Goal: Task Accomplishment & Management: Manage account settings

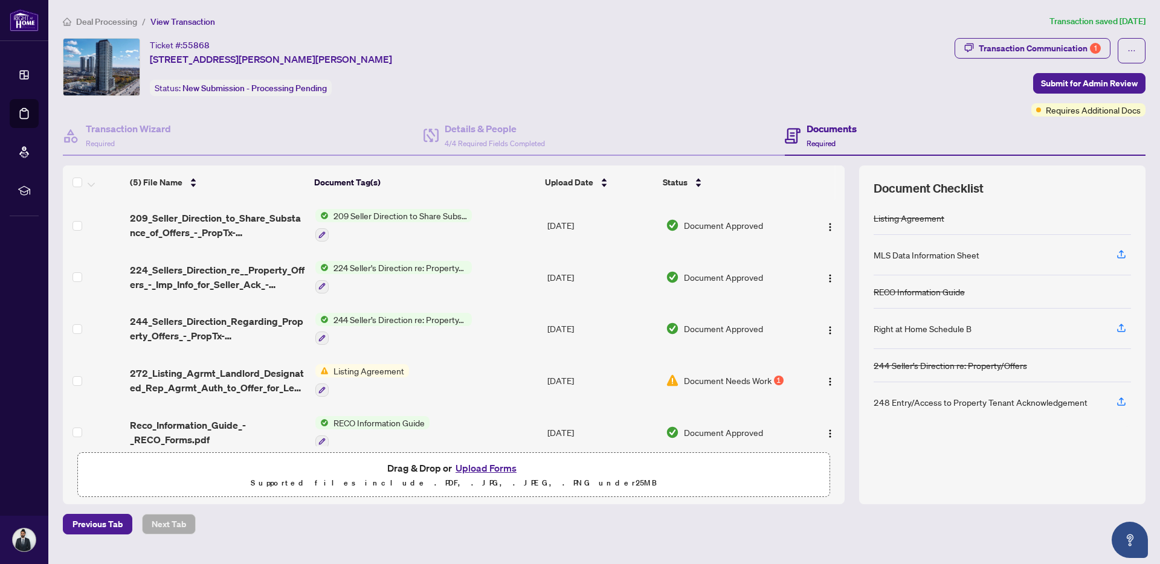
click at [747, 385] on td "Document Needs Work 1" at bounding box center [732, 381] width 143 height 52
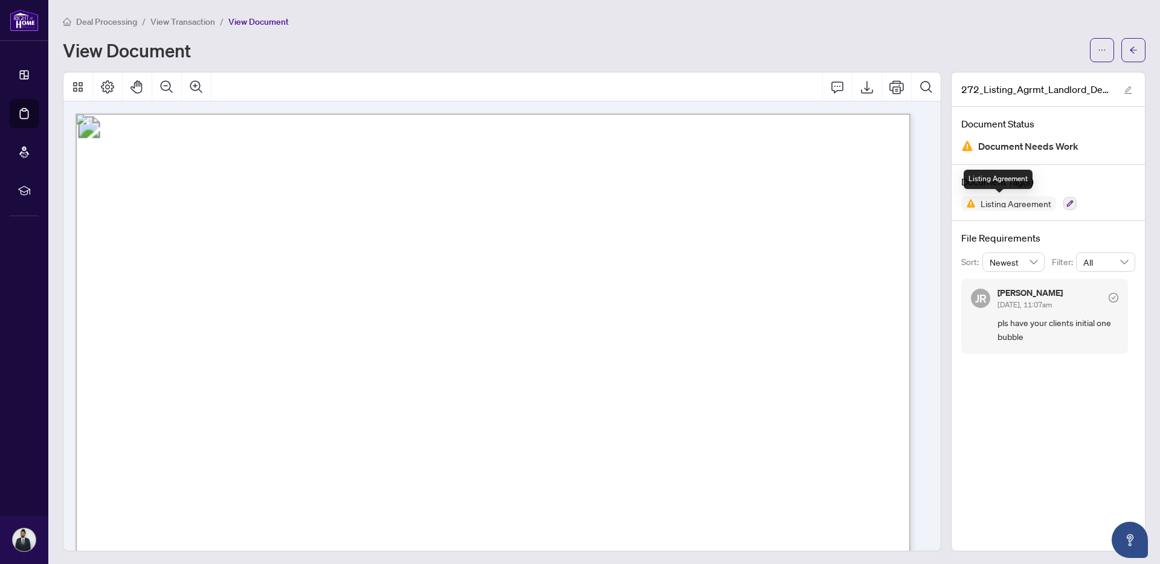
click at [976, 208] on span "Listing Agreement" at bounding box center [1008, 203] width 95 height 15
click at [1121, 53] on button "button" at bounding box center [1133, 50] width 24 height 24
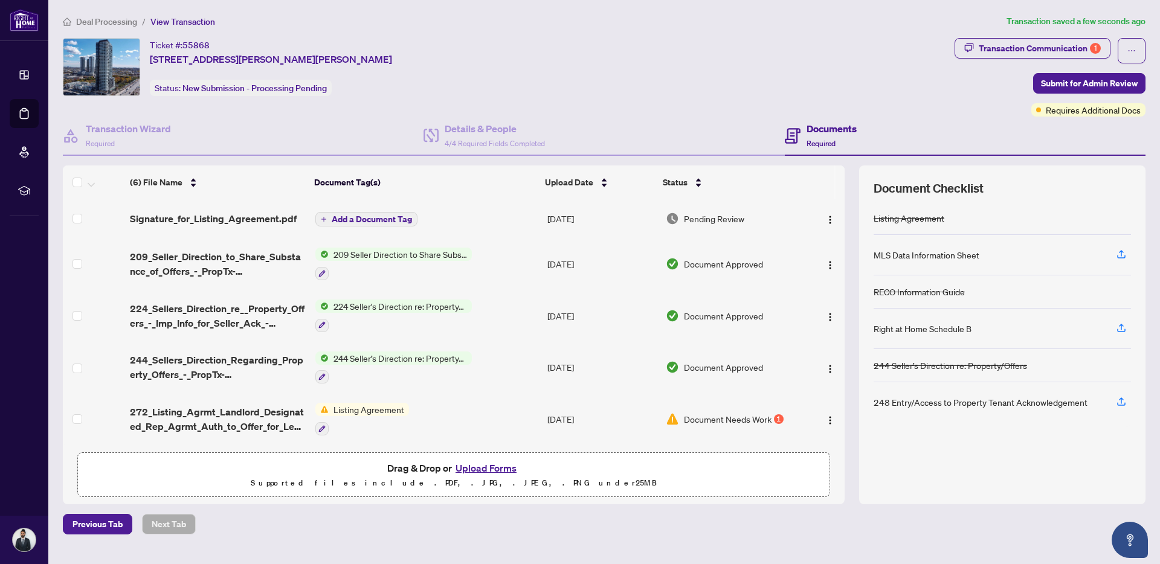
scroll to position [51, 0]
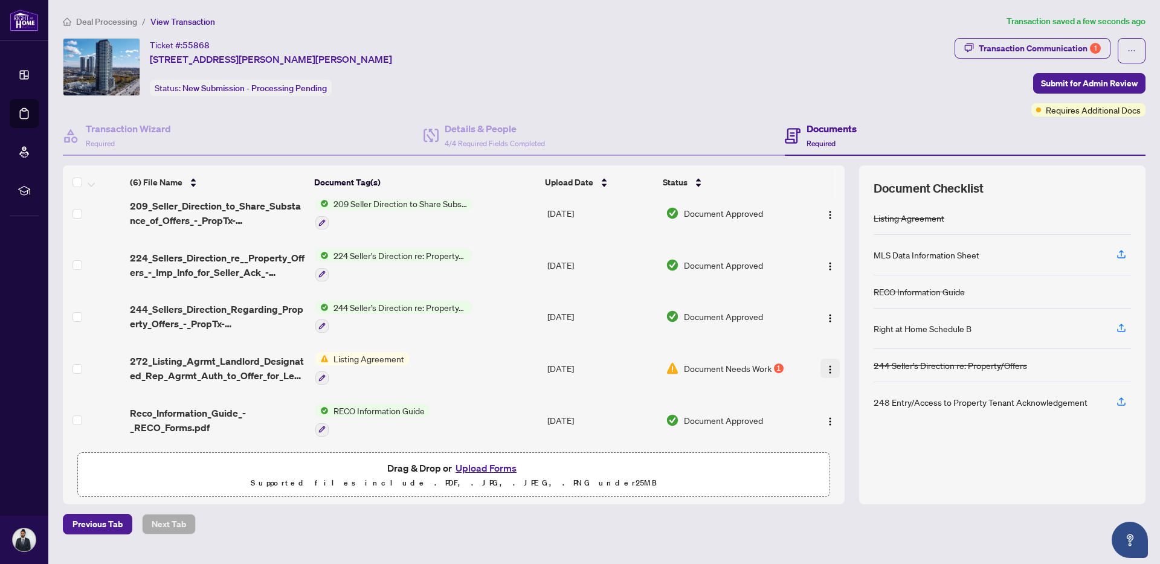
click at [830, 365] on img "button" at bounding box center [830, 370] width 10 height 10
click at [582, 537] on main "Deal Processing / View Transaction Transaction saved a few seconds ago Ticket #…" at bounding box center [604, 282] width 1112 height 564
click at [477, 464] on button "Upload Forms" at bounding box center [486, 468] width 68 height 16
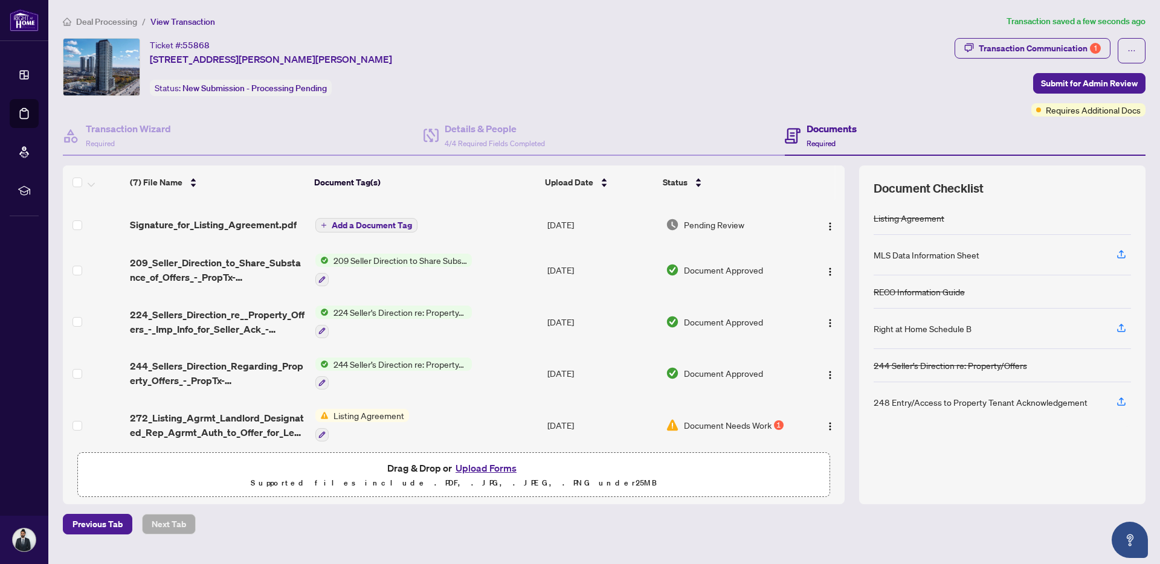
scroll to position [0, 0]
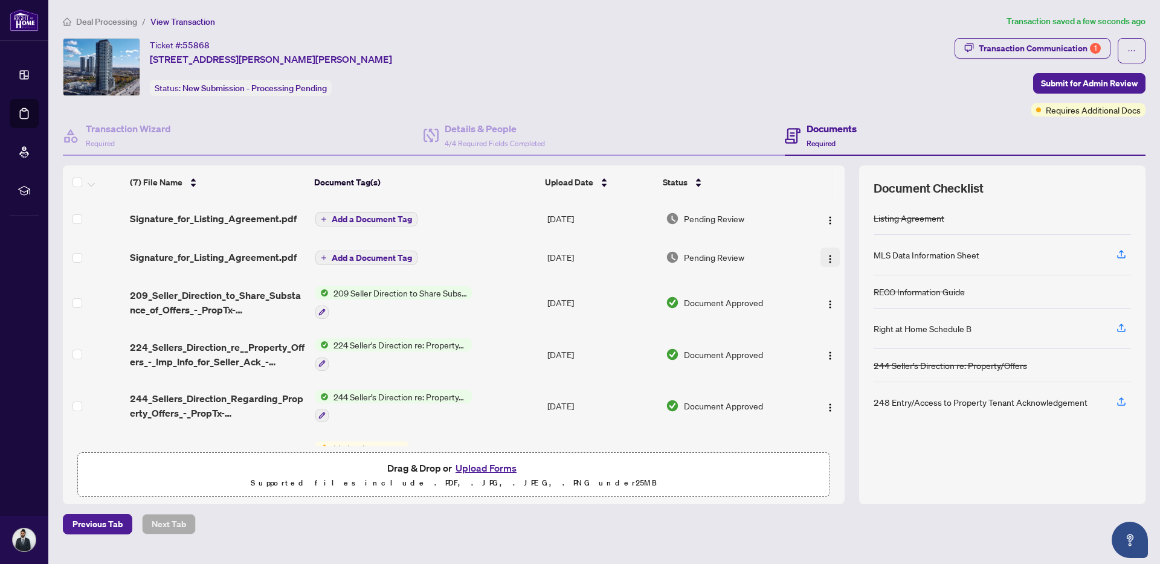
click at [828, 257] on img "button" at bounding box center [830, 259] width 10 height 10
click at [827, 255] on img "button" at bounding box center [830, 259] width 10 height 10
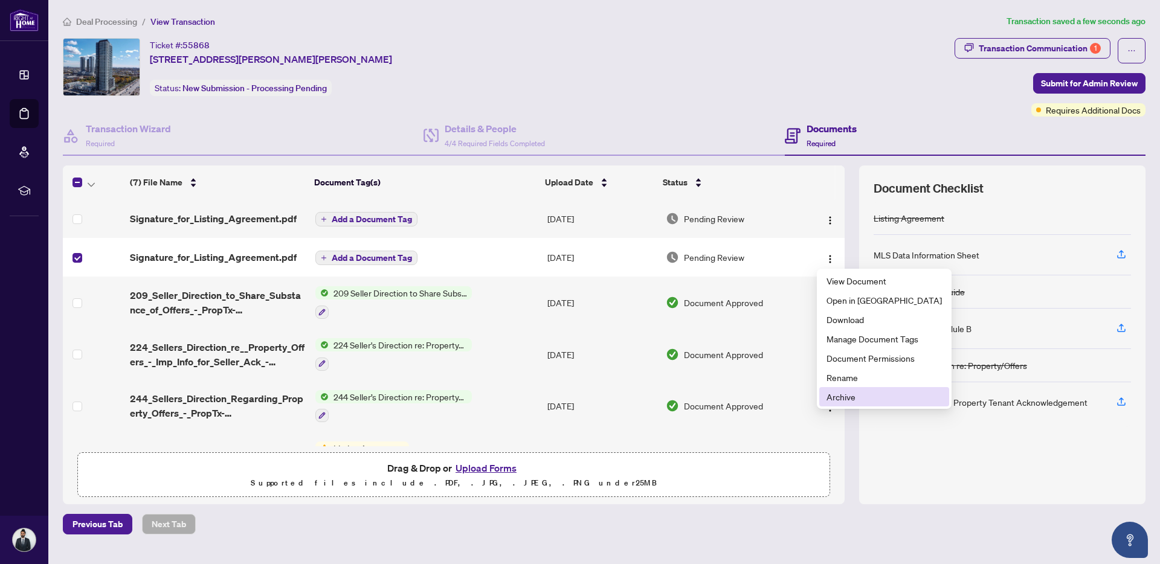
click at [862, 396] on span "Archive" at bounding box center [884, 396] width 115 height 13
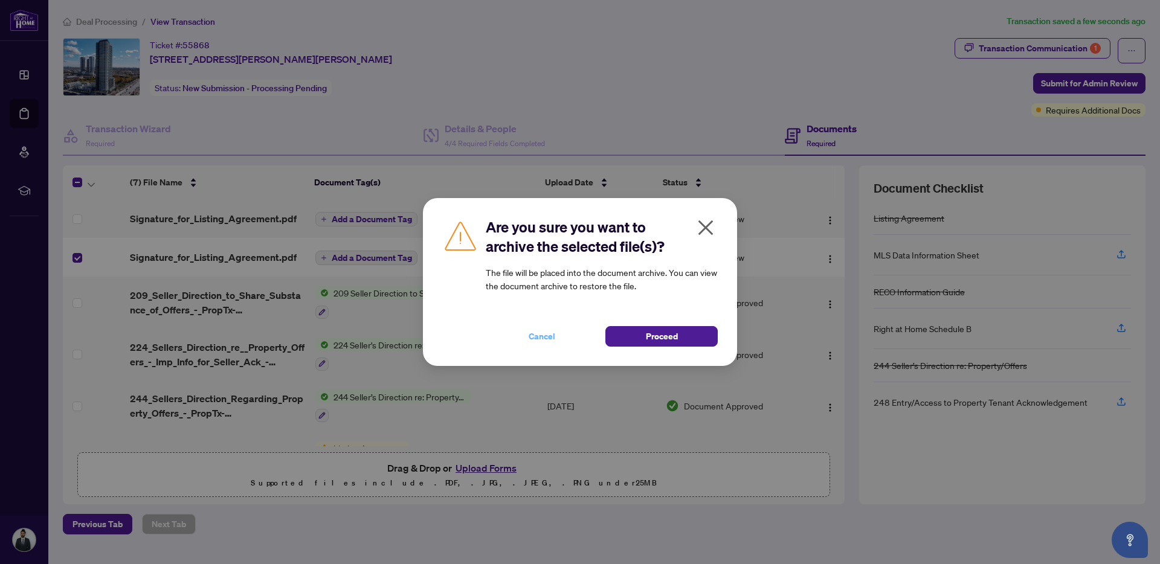
click at [550, 335] on span "Cancel" at bounding box center [542, 336] width 27 height 19
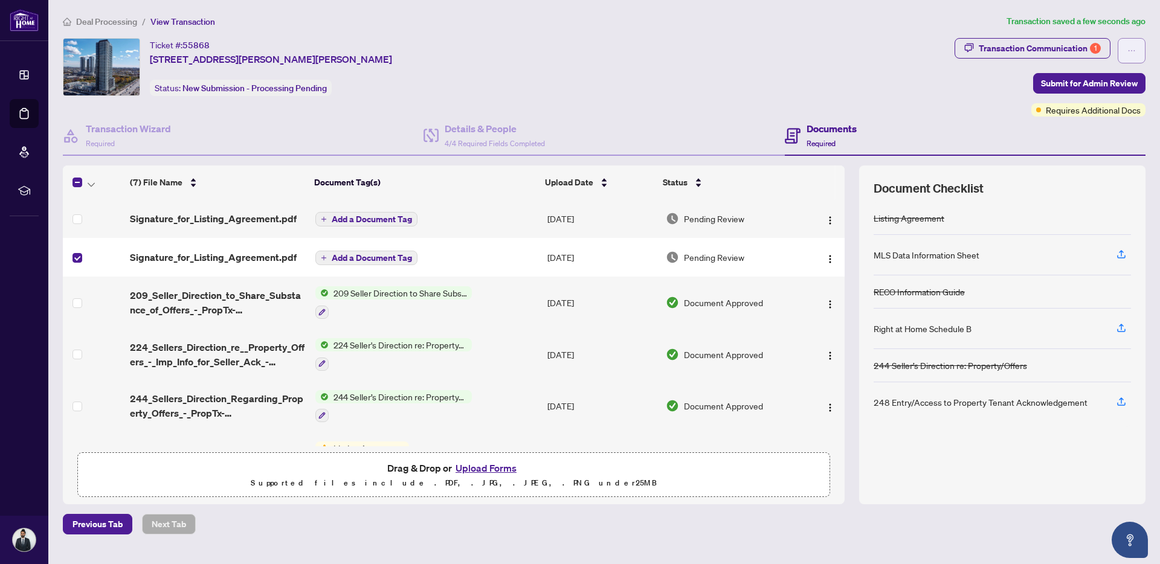
click at [1126, 53] on button "button" at bounding box center [1132, 50] width 28 height 25
click at [815, 96] on div "Ticket #: 55868 2115-7895 Jane St, Vaughan, Ontario L4K 2M7, Canada Status: New…" at bounding box center [506, 77] width 892 height 79
click at [829, 260] on img "button" at bounding box center [830, 259] width 10 height 10
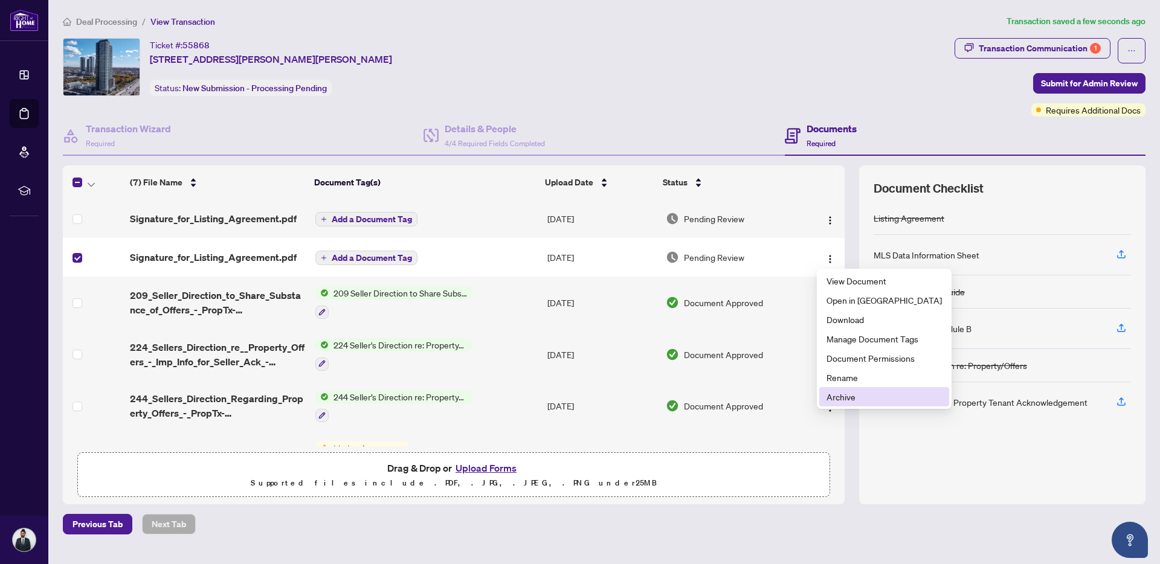
click at [855, 402] on span "Archive" at bounding box center [884, 396] width 115 height 13
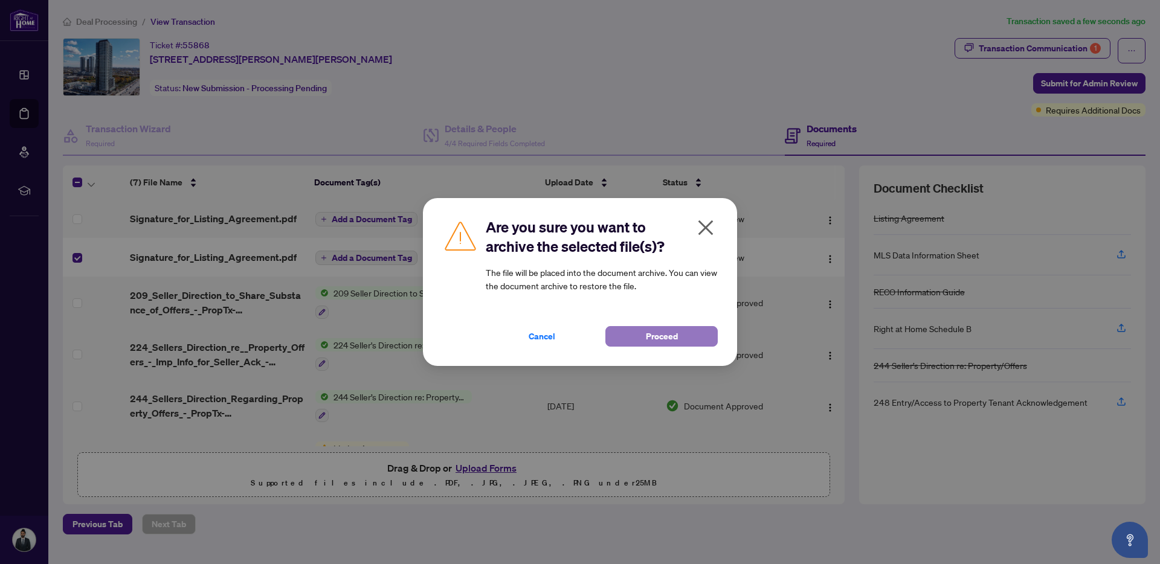
click at [651, 333] on span "Proceed" at bounding box center [662, 336] width 32 height 19
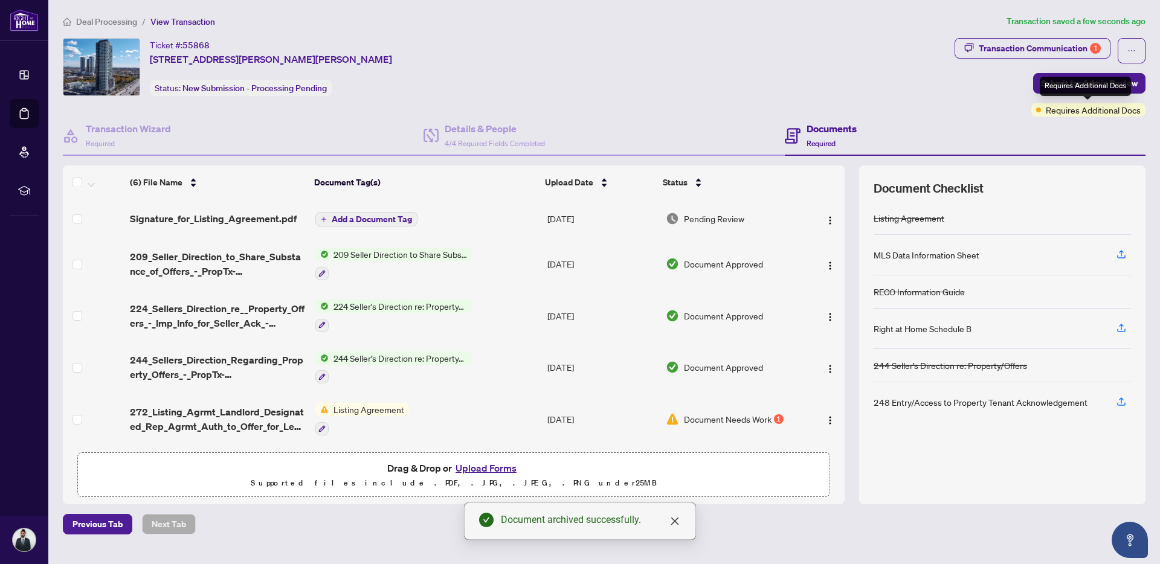
click at [1097, 92] on div "Requires Additional Docs" at bounding box center [1085, 86] width 91 height 19
click at [1046, 85] on span "Submit for Admin Review" at bounding box center [1089, 83] width 97 height 19
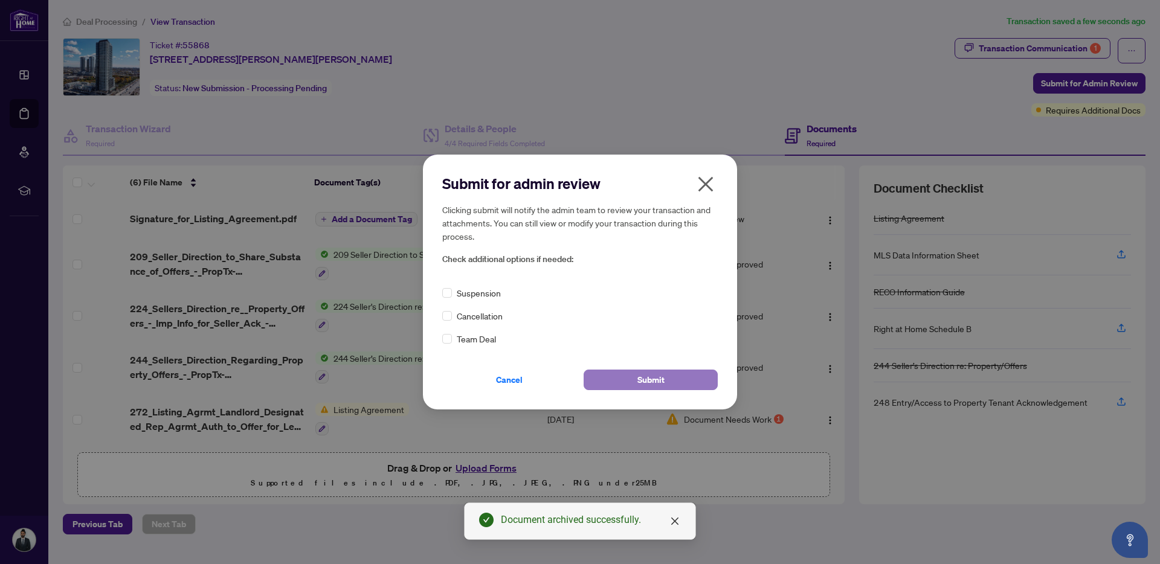
click at [599, 381] on button "Submit" at bounding box center [651, 380] width 134 height 21
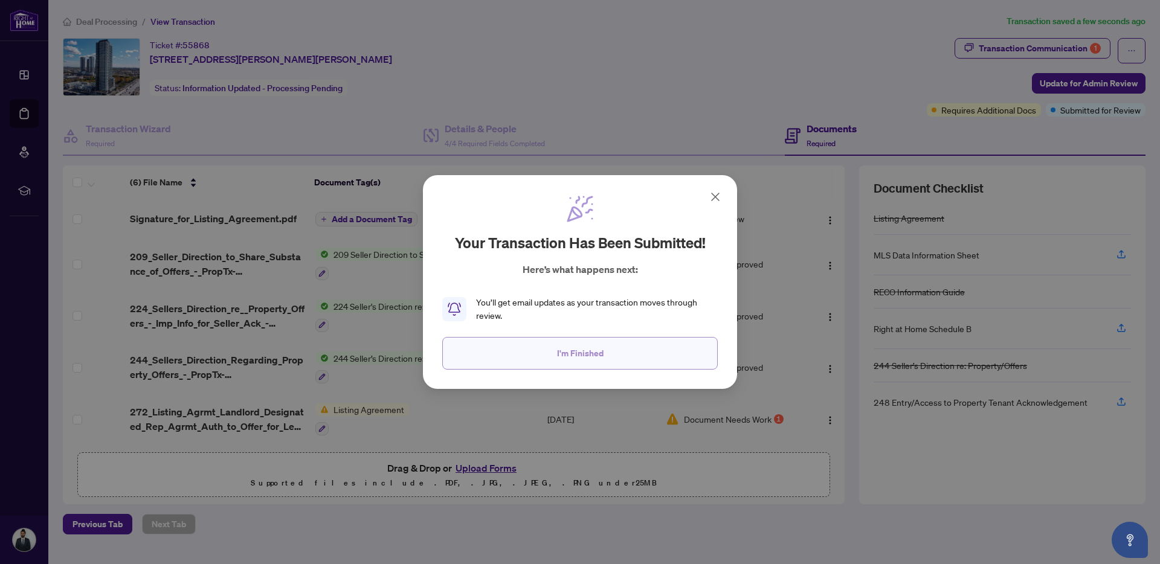
click at [646, 357] on button "I'm Finished" at bounding box center [580, 353] width 276 height 33
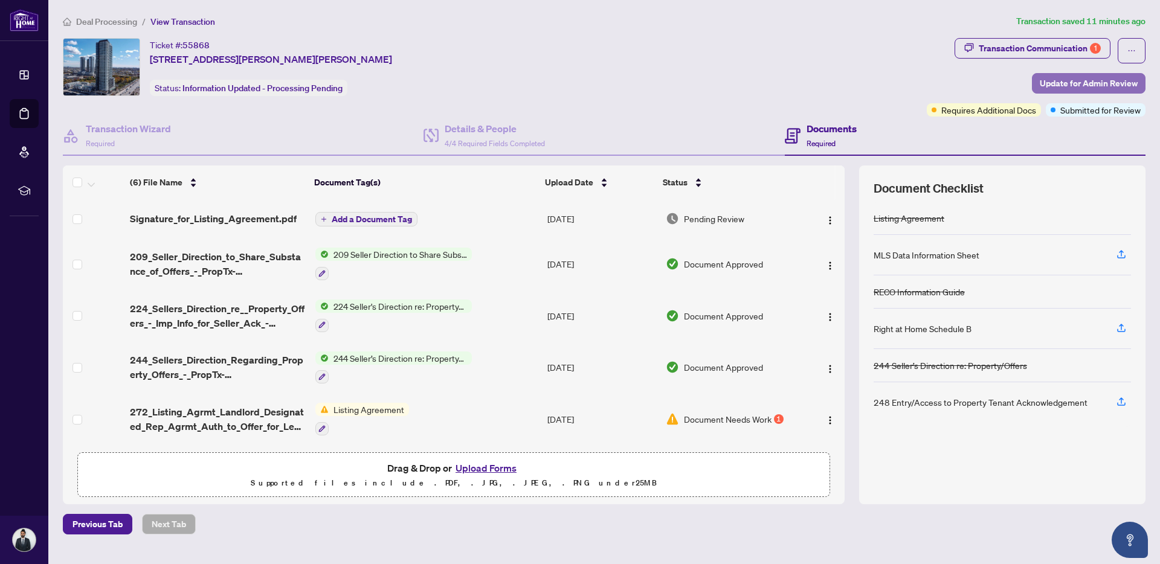
click at [1082, 83] on span "Update for Admin Review" at bounding box center [1089, 83] width 98 height 19
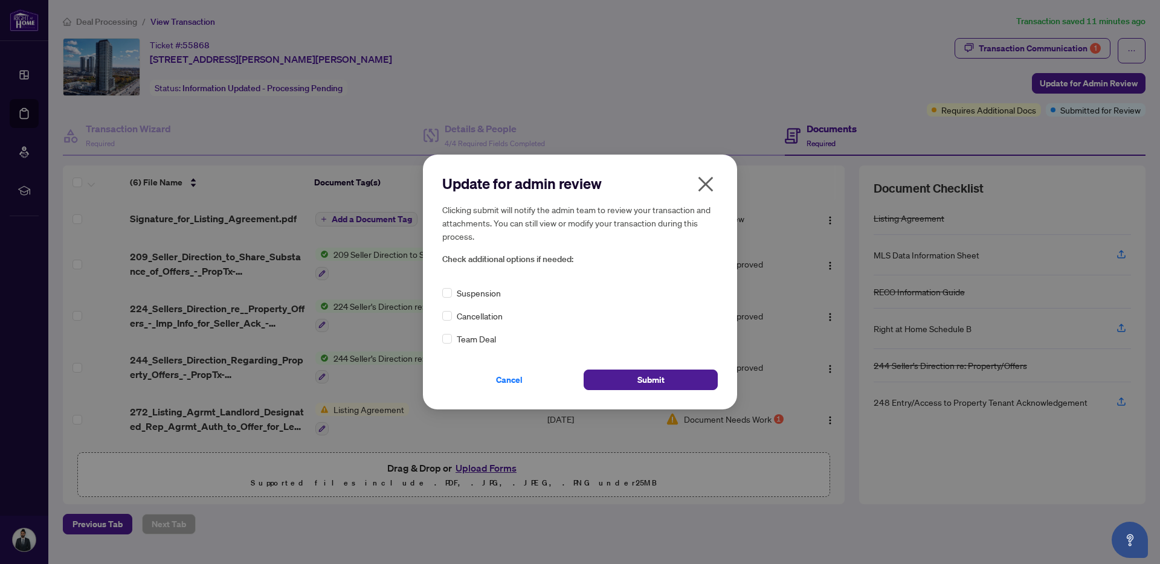
click at [708, 193] on icon "close" at bounding box center [705, 184] width 19 height 19
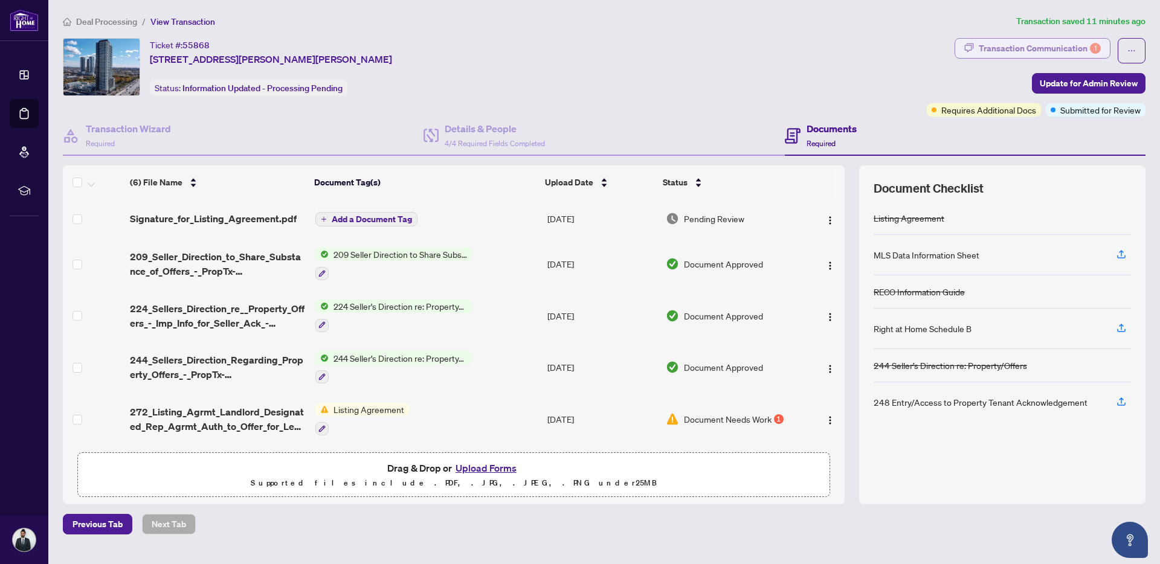
click at [1036, 46] on div "Transaction Communication 1" at bounding box center [1040, 48] width 122 height 19
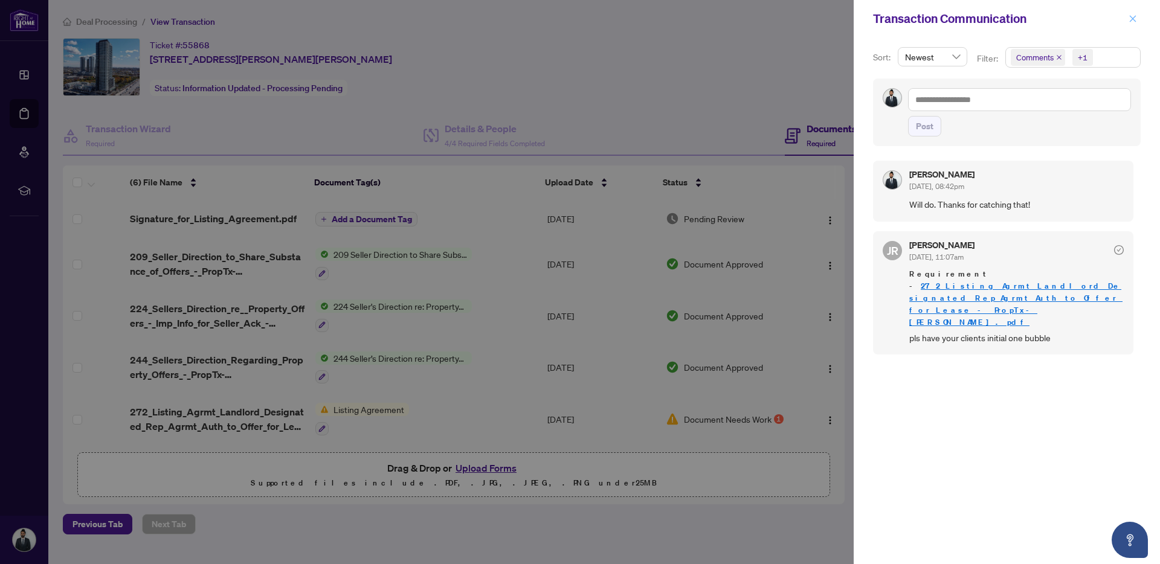
click at [1132, 19] on icon "close" at bounding box center [1133, 19] width 8 height 8
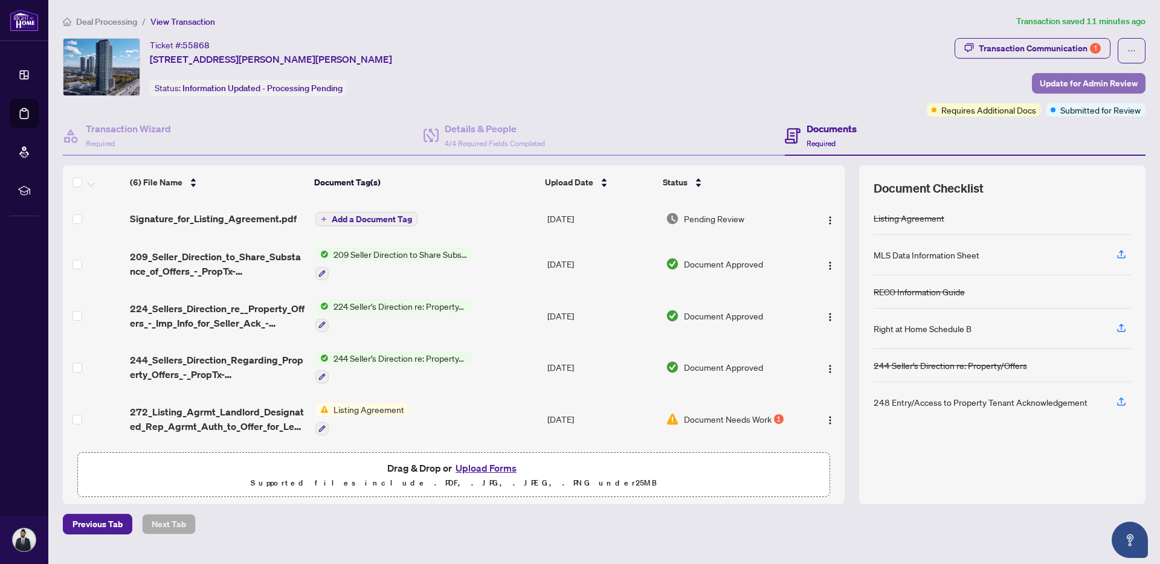
click at [1116, 83] on span "Update for Admin Review" at bounding box center [1089, 83] width 98 height 19
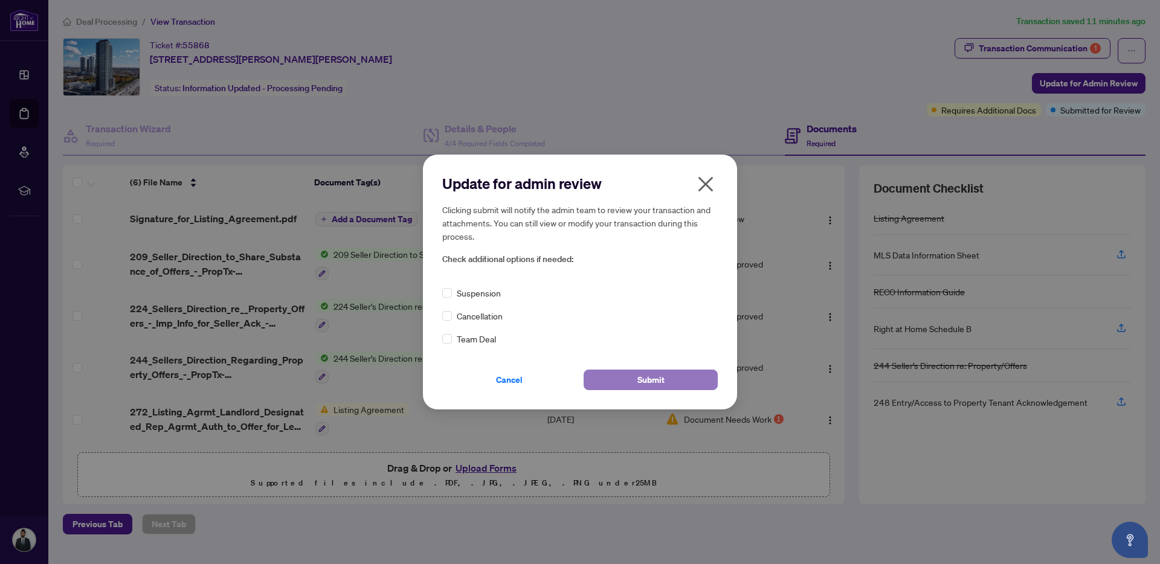
click at [621, 379] on button "Submit" at bounding box center [651, 380] width 134 height 21
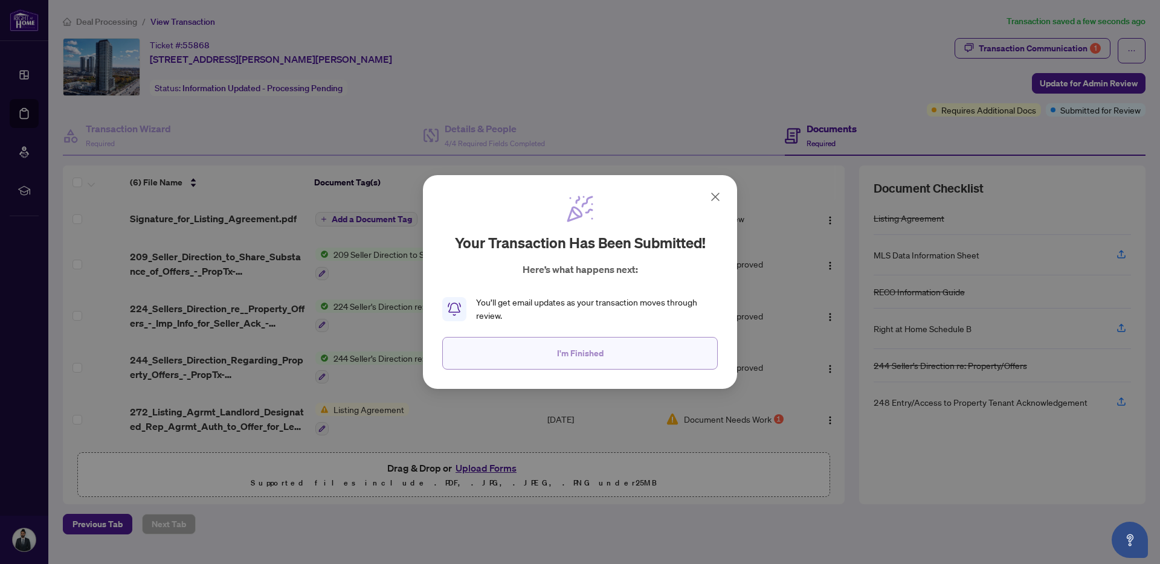
click at [613, 365] on button "I'm Finished" at bounding box center [580, 353] width 276 height 33
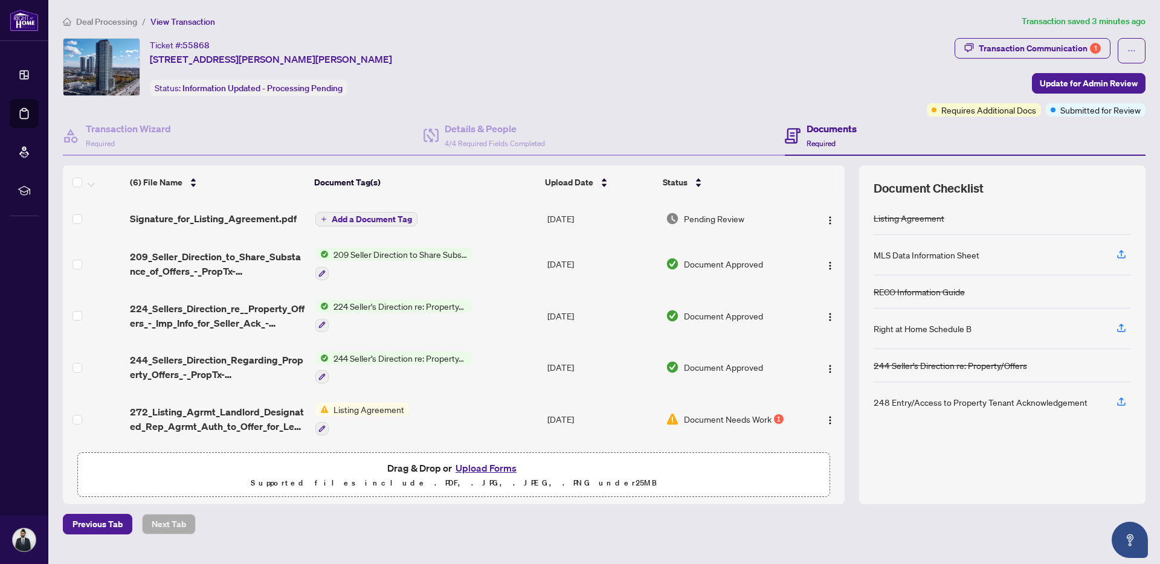
click at [170, 23] on span "View Transaction" at bounding box center [182, 21] width 65 height 11
click at [111, 23] on span "Deal Processing" at bounding box center [106, 21] width 61 height 11
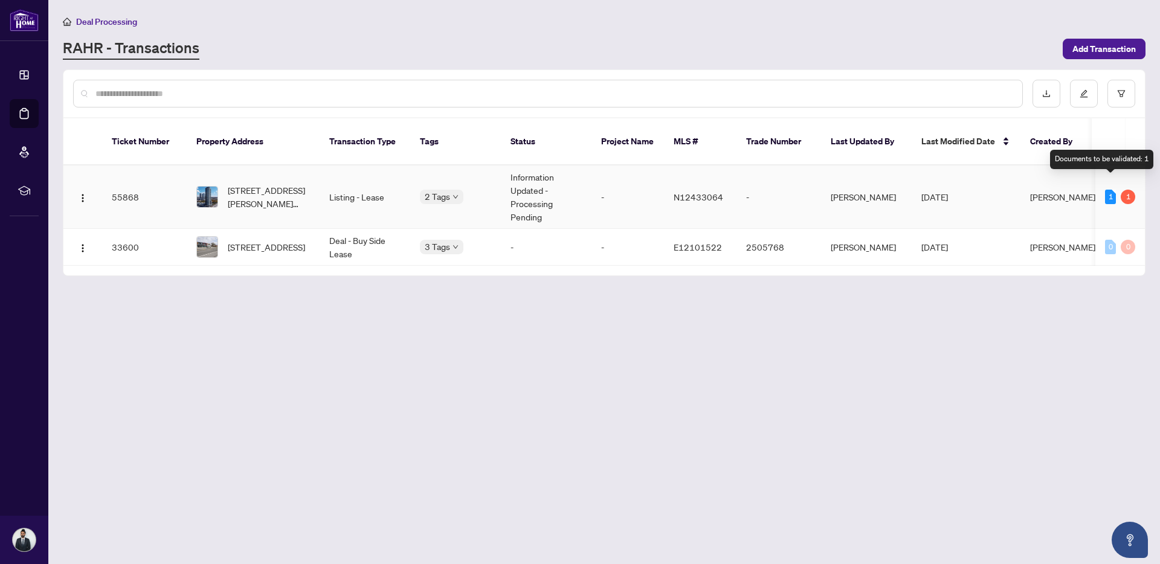
click at [1110, 190] on div "1" at bounding box center [1110, 197] width 11 height 15
click at [425, 234] on body "Dashboard Deal Processing Mortgage Referrals rLearning [PERSON_NAME] [EMAIL_ADD…" at bounding box center [580, 282] width 1160 height 564
click at [370, 237] on td "Deal - Buy Side Lease" at bounding box center [365, 247] width 91 height 37
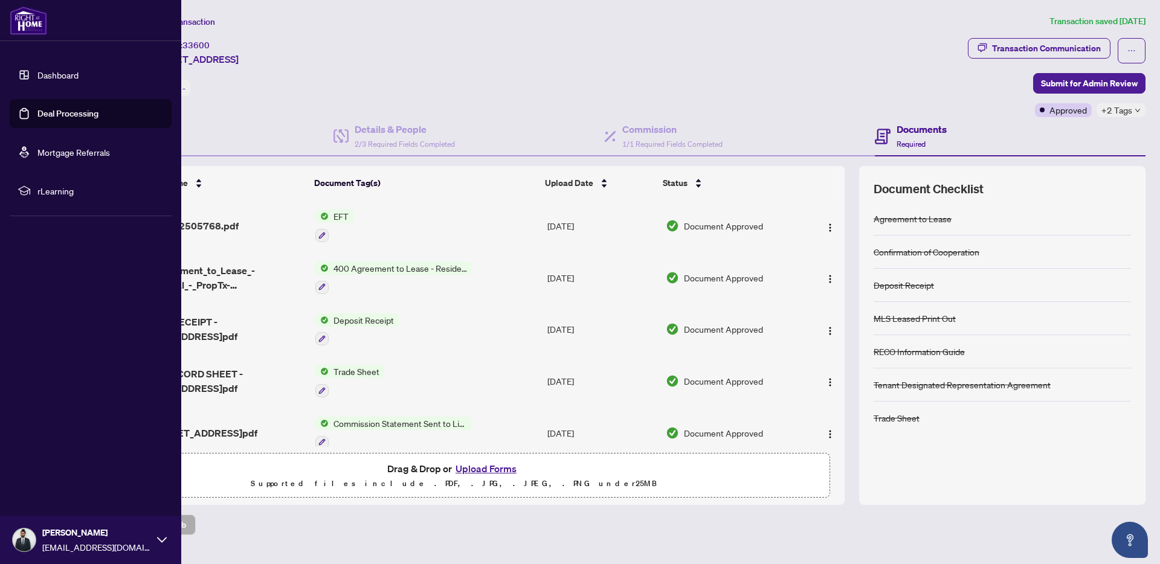
click at [37, 71] on link "Dashboard" at bounding box center [57, 74] width 41 height 11
